Goal: Check status: Check status

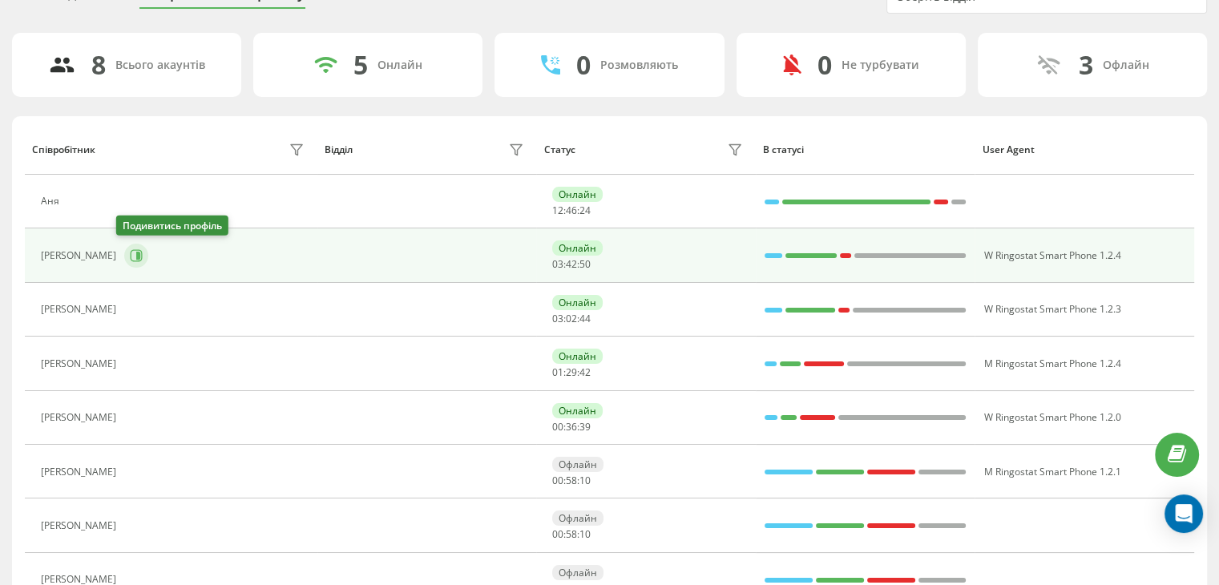
click at [130, 253] on icon at bounding box center [136, 255] width 13 height 13
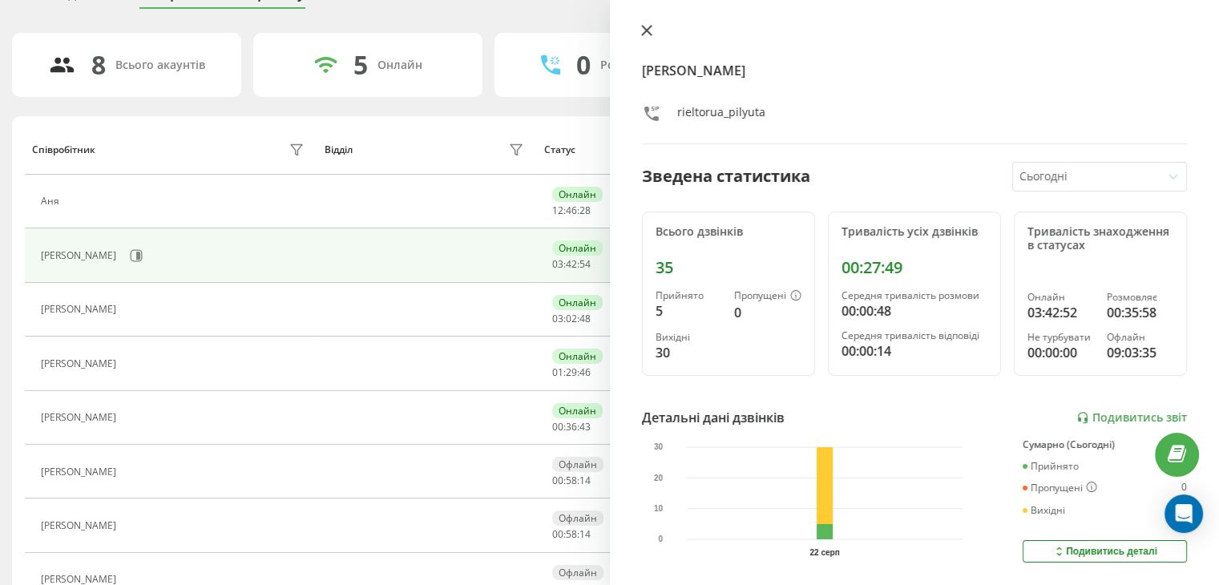
click at [649, 37] on button at bounding box center [646, 31] width 21 height 15
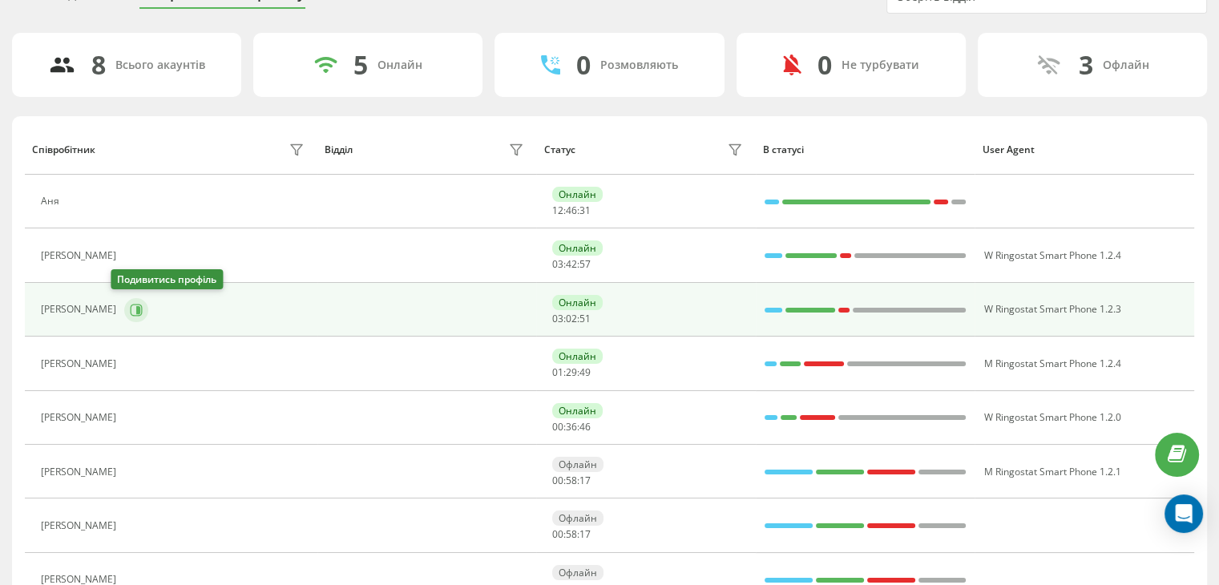
click at [130, 312] on icon at bounding box center [136, 310] width 13 height 13
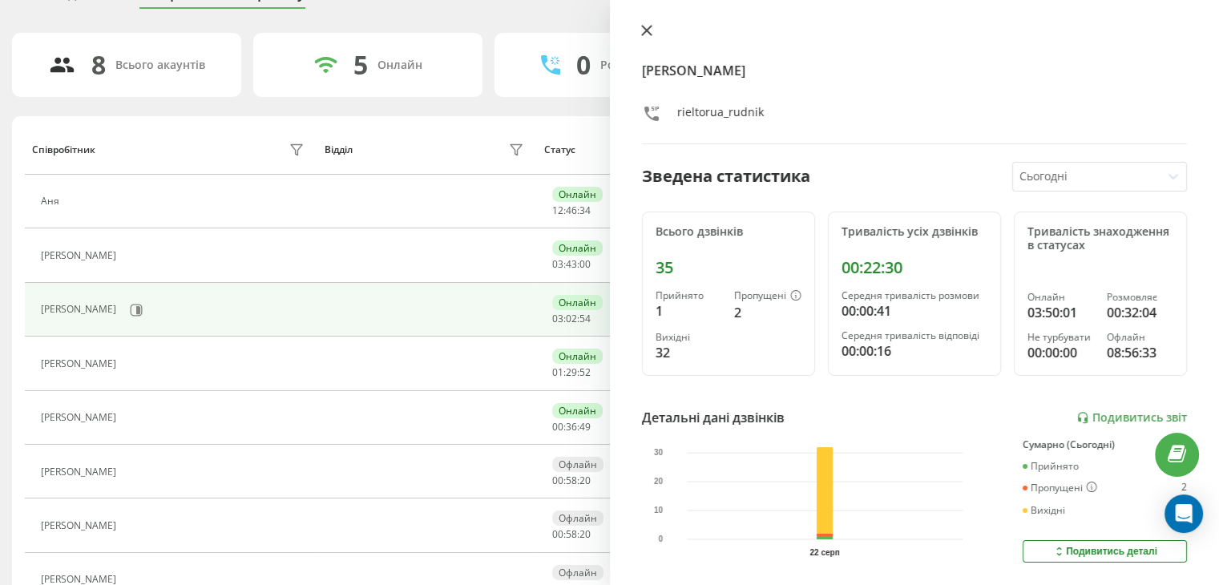
click at [646, 30] on icon at bounding box center [646, 31] width 10 height 10
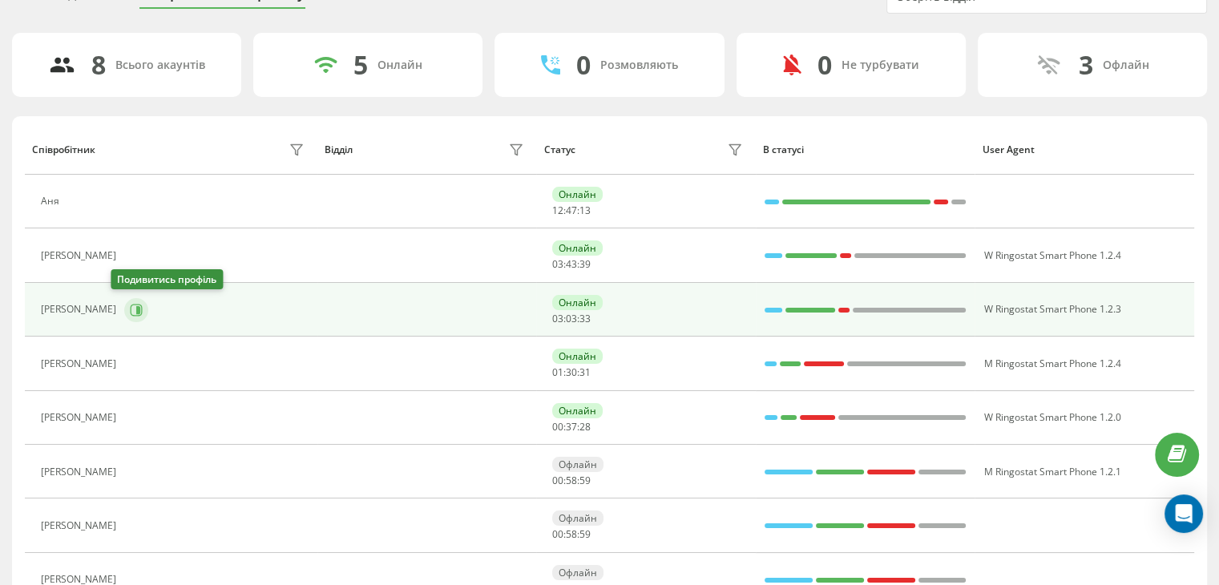
click at [136, 311] on icon at bounding box center [138, 309] width 4 height 8
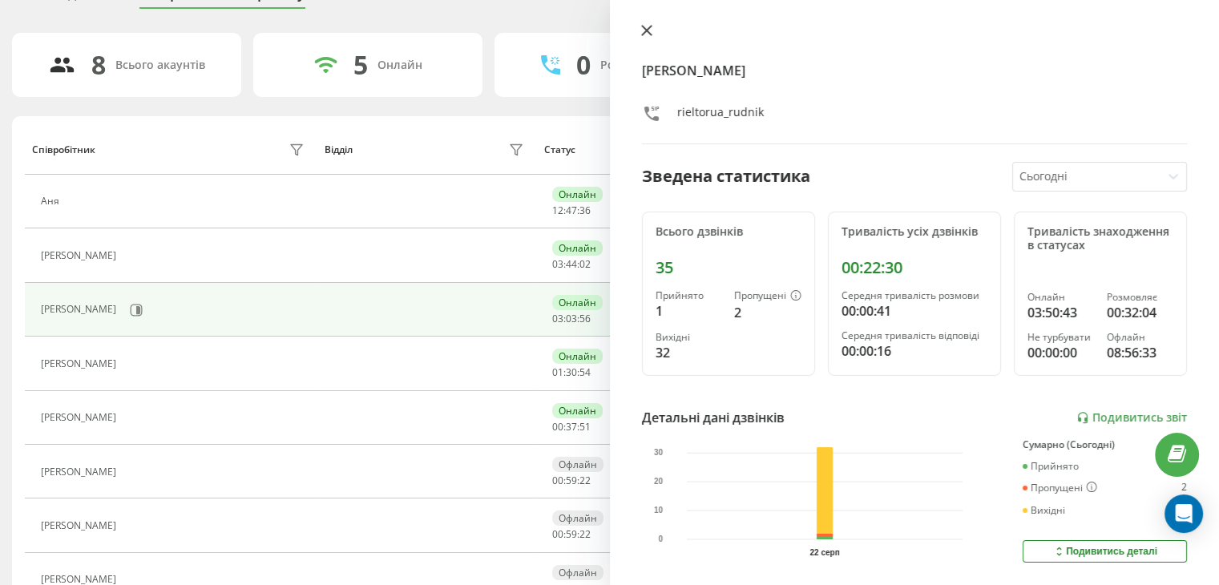
click at [644, 31] on icon at bounding box center [646, 31] width 10 height 10
